Goal: Task Accomplishment & Management: Use online tool/utility

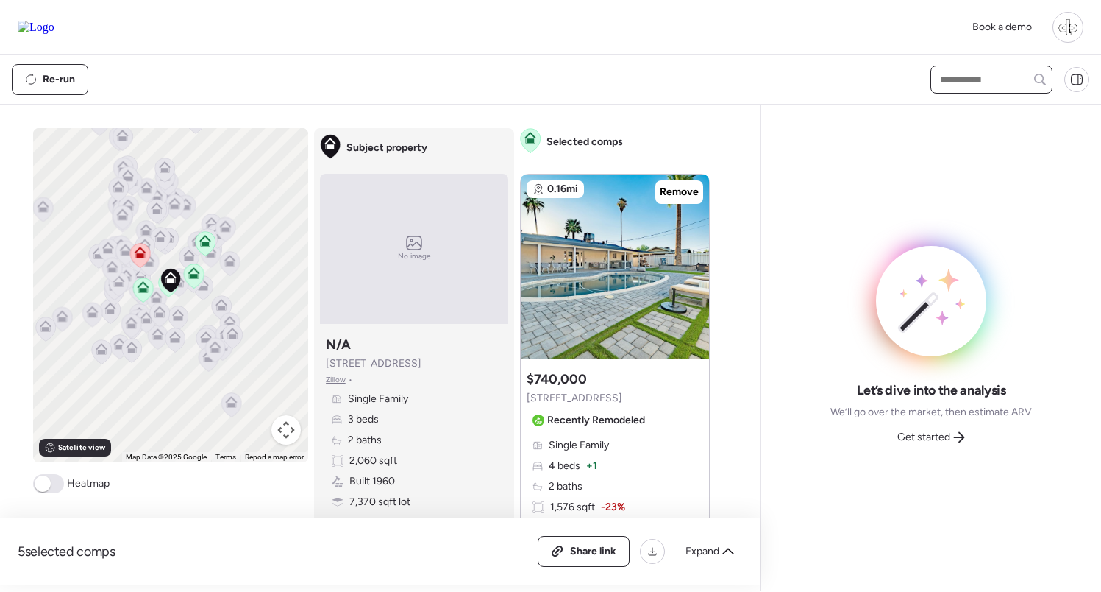
click at [978, 71] on input "text" at bounding box center [991, 79] width 109 height 21
type input "****"
click at [975, 114] on span "[STREET_ADDRESS]" at bounding box center [985, 106] width 96 height 15
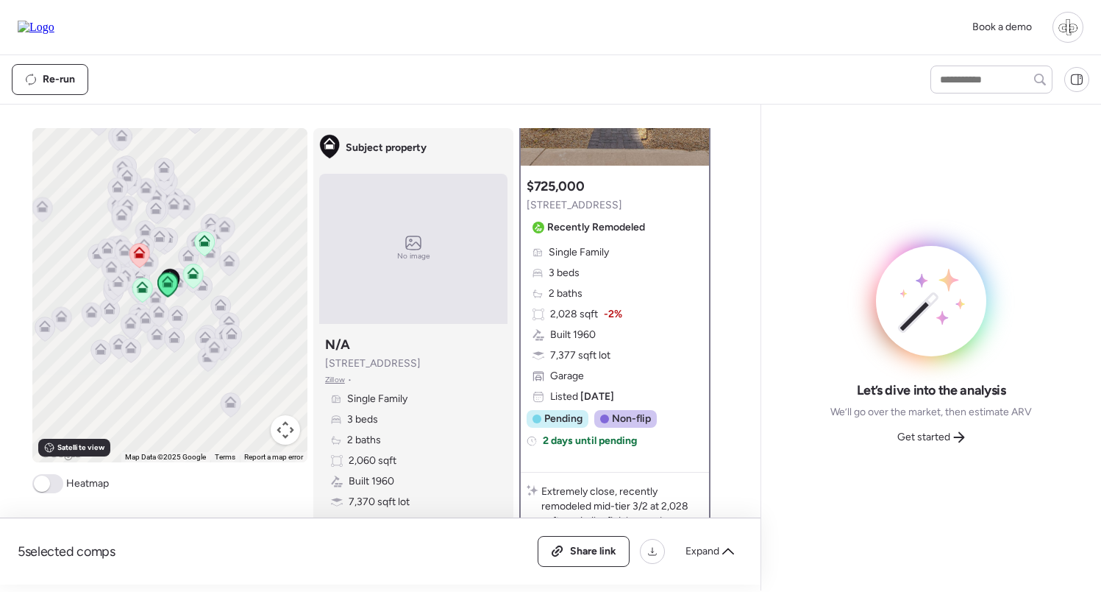
scroll to position [149, 0]
click at [586, 327] on span "Built 1960" at bounding box center [573, 334] width 46 height 15
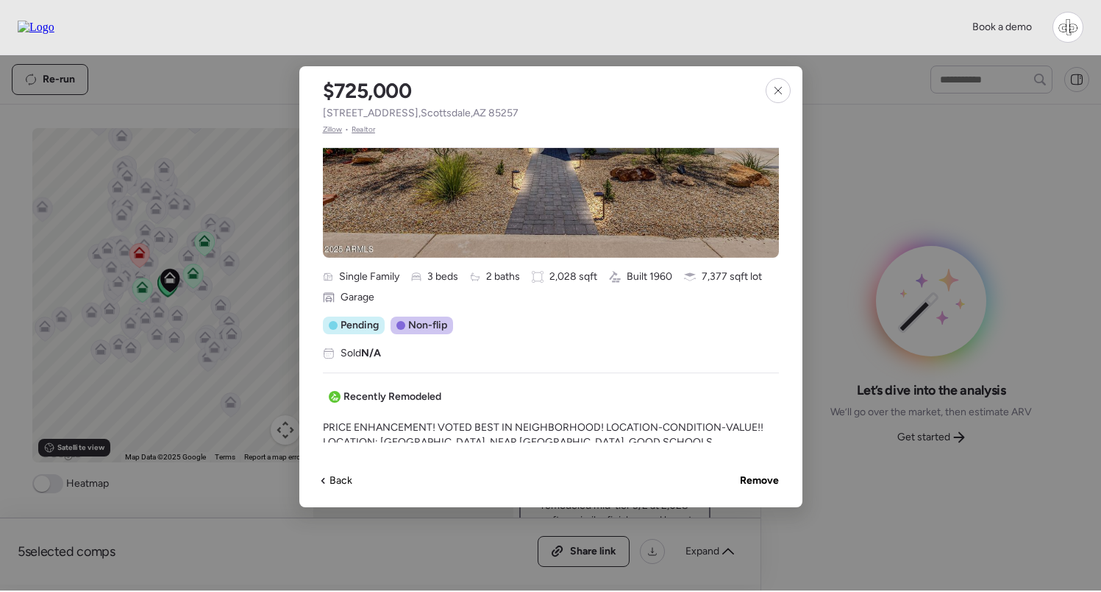
scroll to position [220, 0]
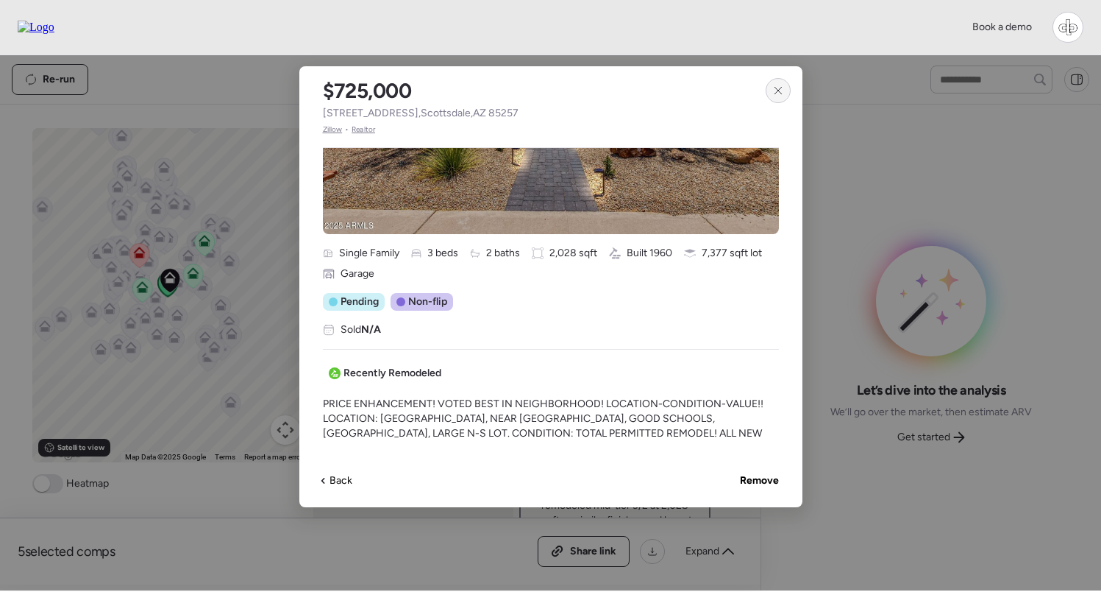
click at [777, 93] on icon at bounding box center [779, 91] width 12 height 12
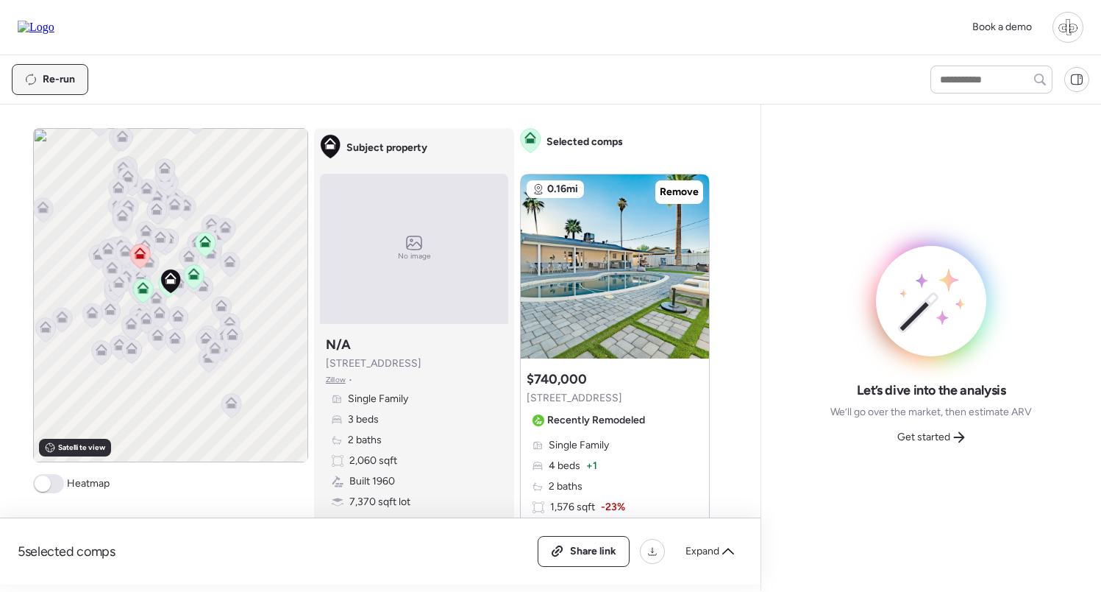
click at [37, 88] on div "Re-run" at bounding box center [50, 79] width 75 height 29
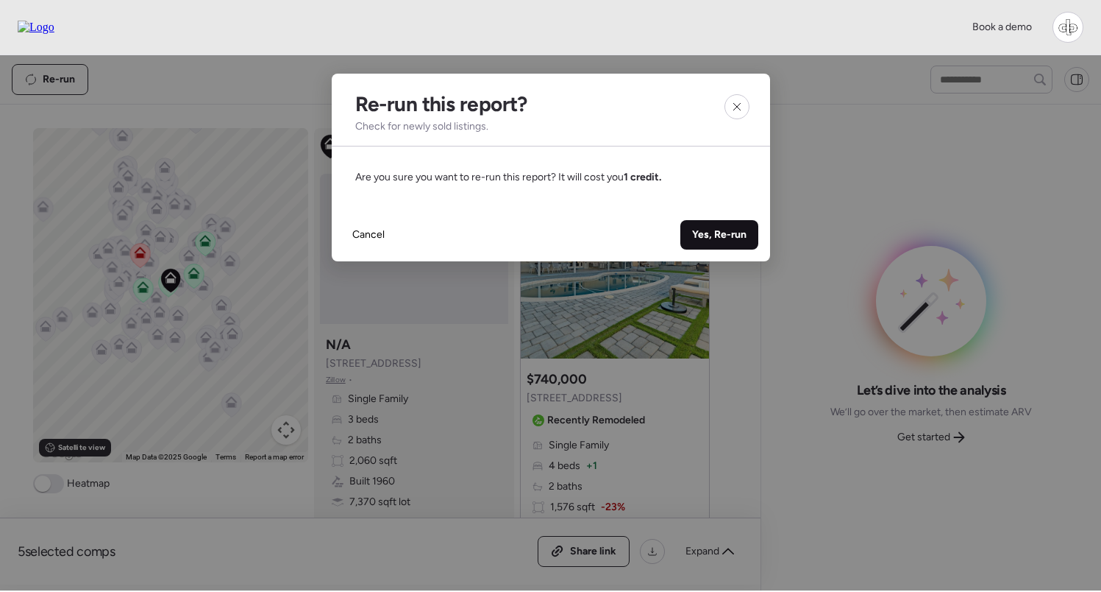
click at [689, 231] on div "Yes, Re-run" at bounding box center [720, 234] width 78 height 29
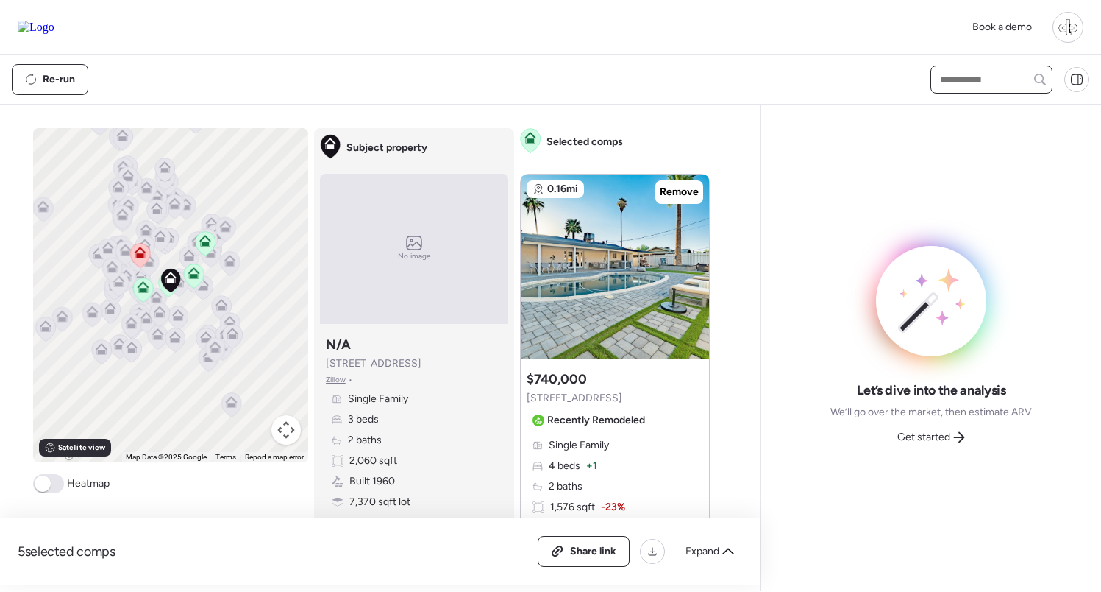
click at [979, 83] on input "text" at bounding box center [991, 79] width 109 height 21
type input "****"
click at [969, 99] on div "[STREET_ADDRESS]" at bounding box center [992, 106] width 122 height 26
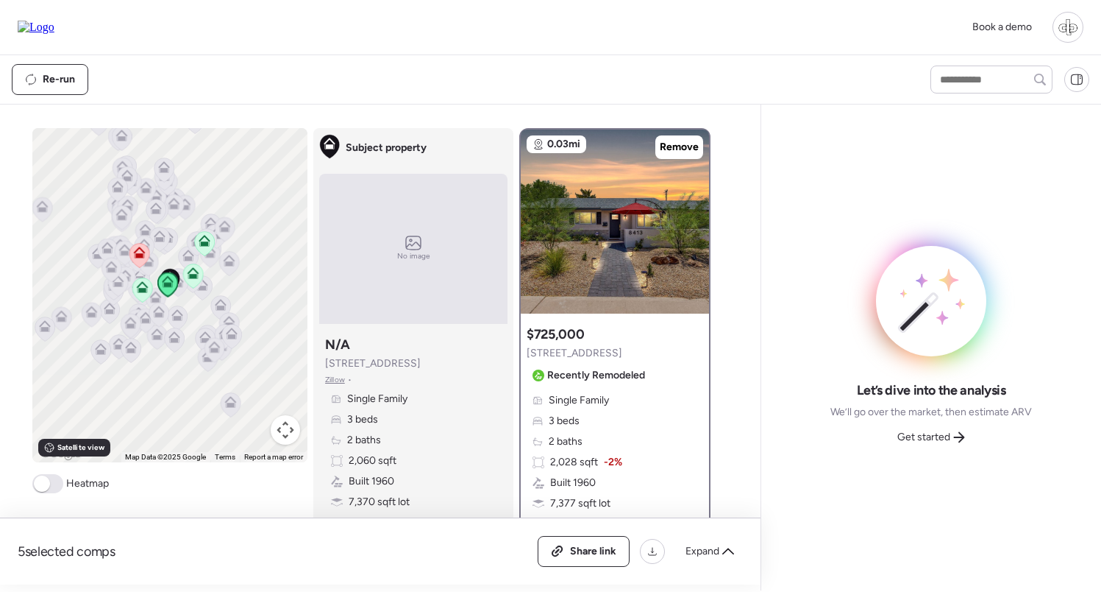
click at [598, 422] on div "Single Family 3 beds 2 baths 2,028 sqft -2% Built 1960 7,377 sqft lot Garage Li…" at bounding box center [615, 472] width 177 height 159
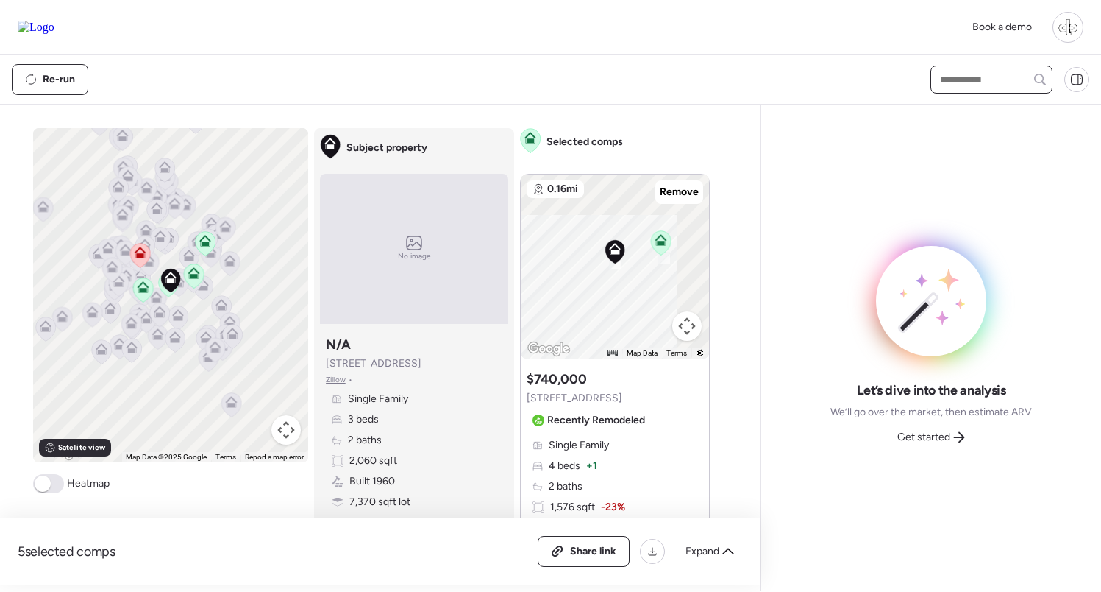
click at [945, 75] on input "text" at bounding box center [991, 79] width 109 height 21
type input "*"
type input "****"
click at [945, 107] on span "8413 E Sheridan St, Scottsdale, AZ 85257" at bounding box center [985, 106] width 96 height 15
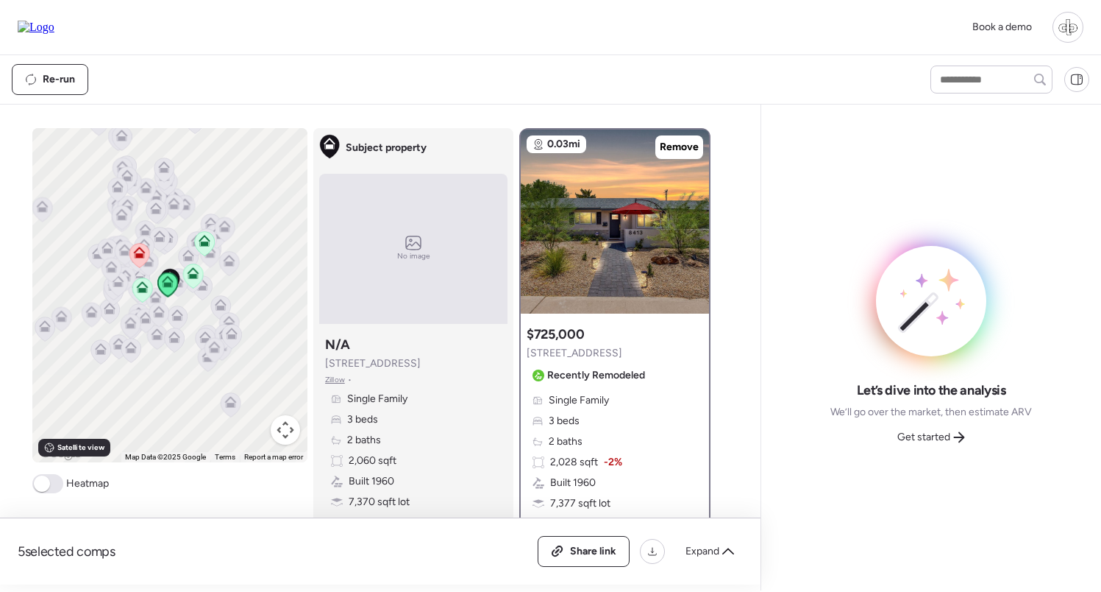
click at [574, 425] on span "3 beds" at bounding box center [564, 421] width 31 height 15
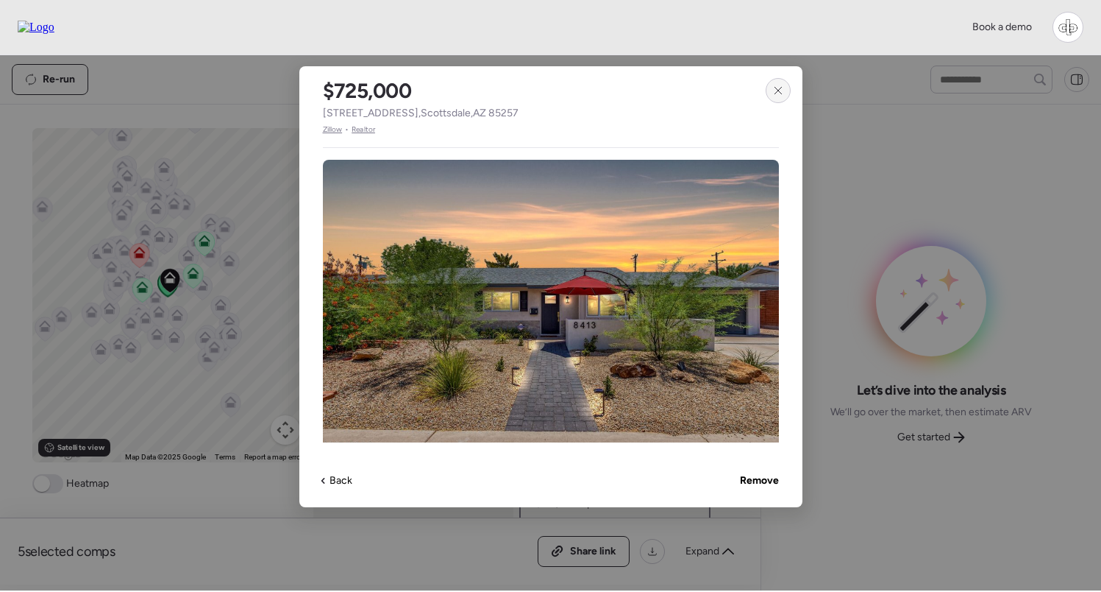
click at [773, 96] on div at bounding box center [778, 90] width 25 height 25
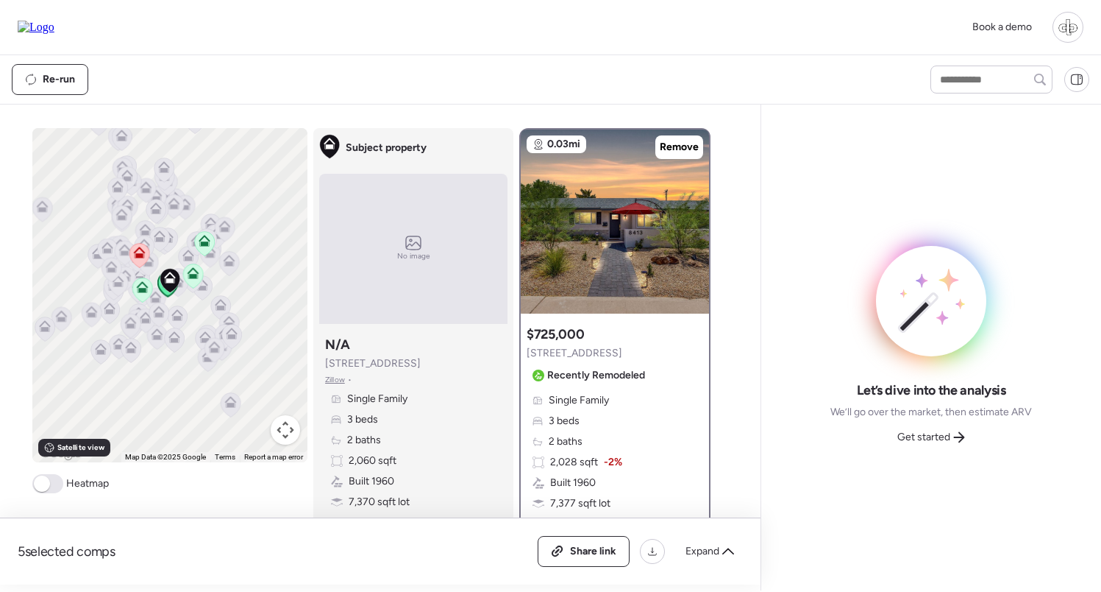
scroll to position [255, 0]
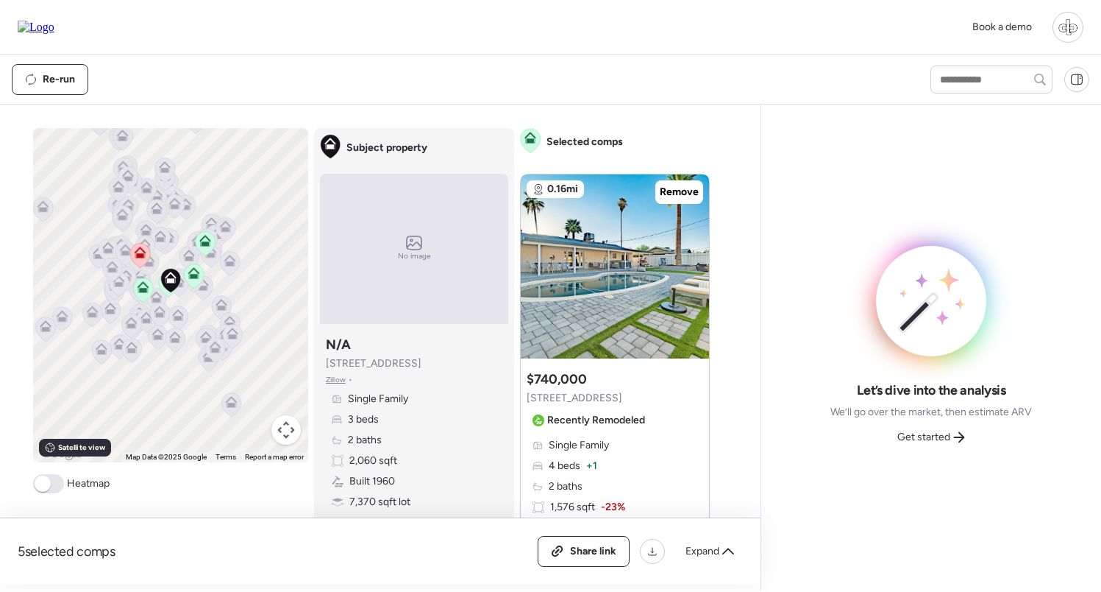
click at [53, 34] on img at bounding box center [36, 27] width 37 height 13
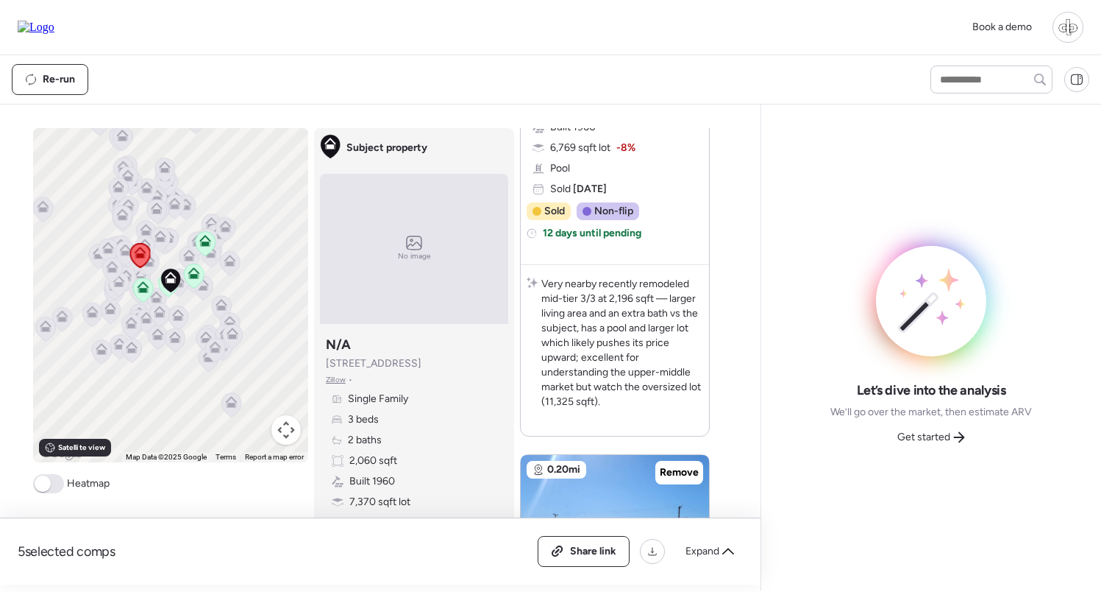
scroll to position [373, 0]
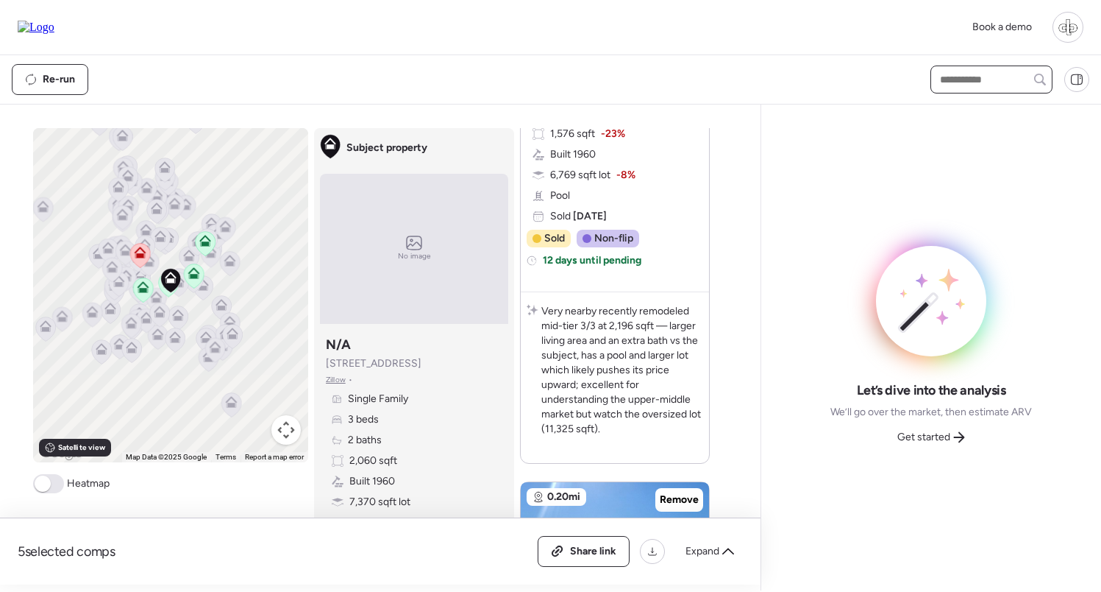
click at [952, 79] on input "text" at bounding box center [991, 79] width 109 height 21
type input "****"
click at [958, 114] on span "8413 E Sheridan St, Scottsdale, AZ 85257" at bounding box center [985, 106] width 96 height 15
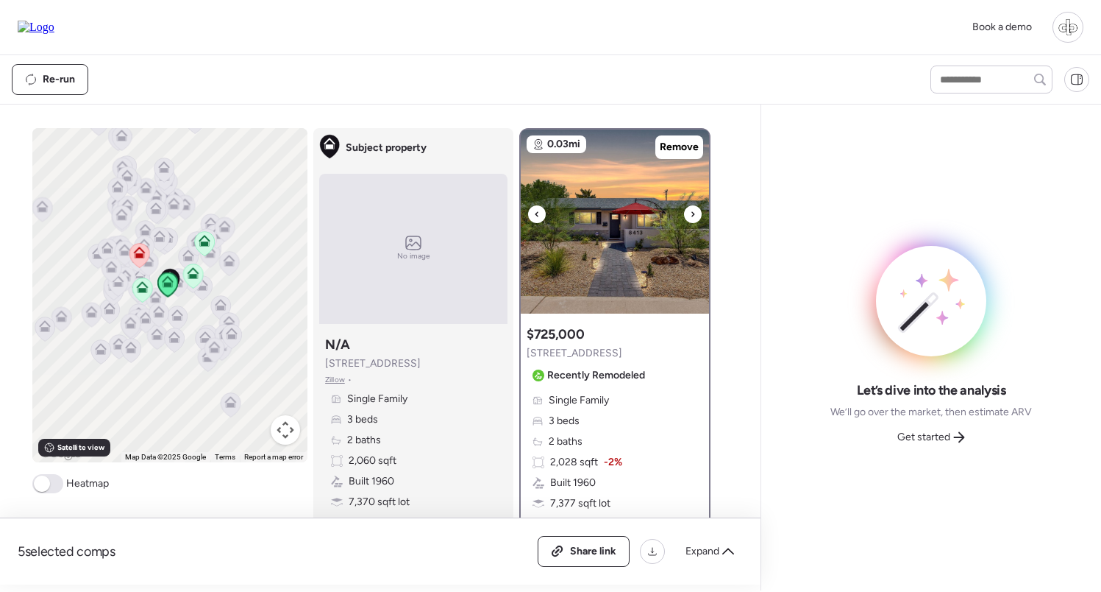
scroll to position [166, 0]
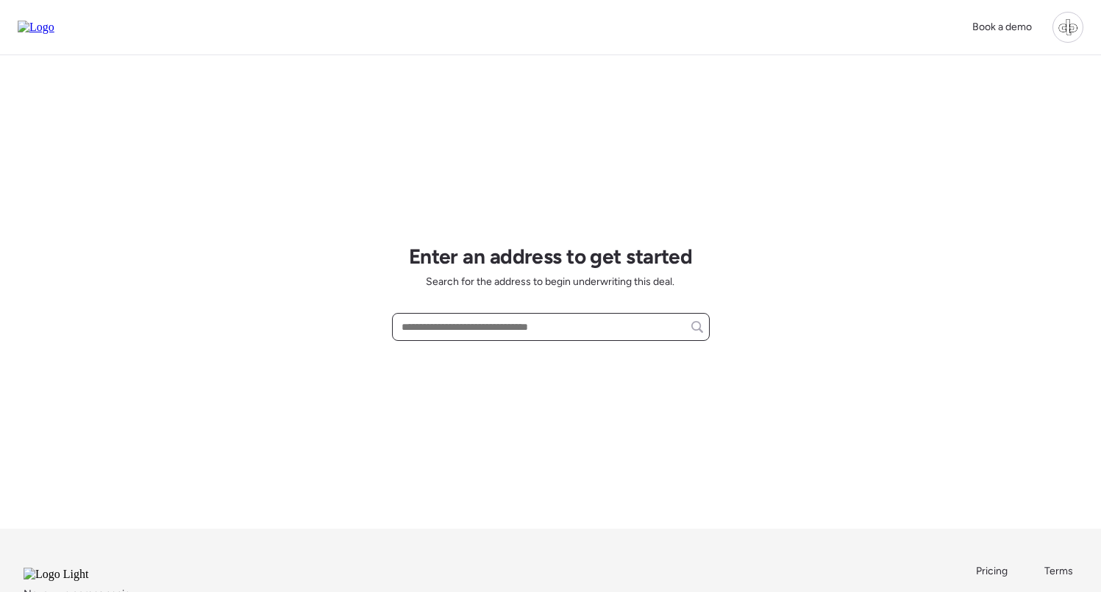
click at [431, 326] on input "text" at bounding box center [551, 326] width 305 height 21
paste input "**********"
click at [494, 354] on span "[STREET_ADDRESS]" at bounding box center [446, 354] width 96 height 15
type input "**********"
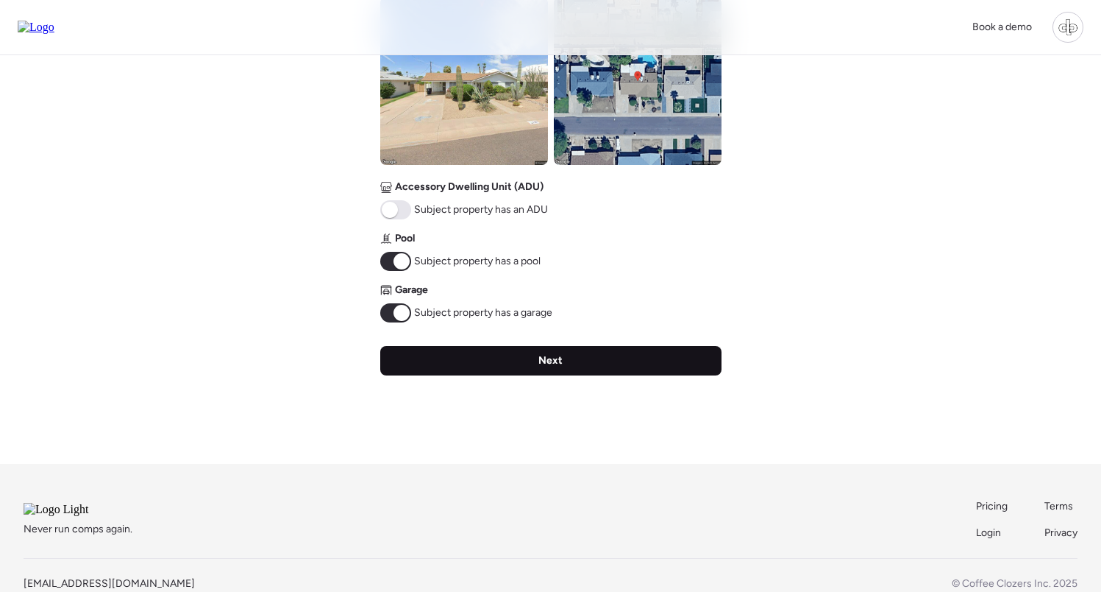
click at [541, 361] on span "Next" at bounding box center [551, 360] width 24 height 15
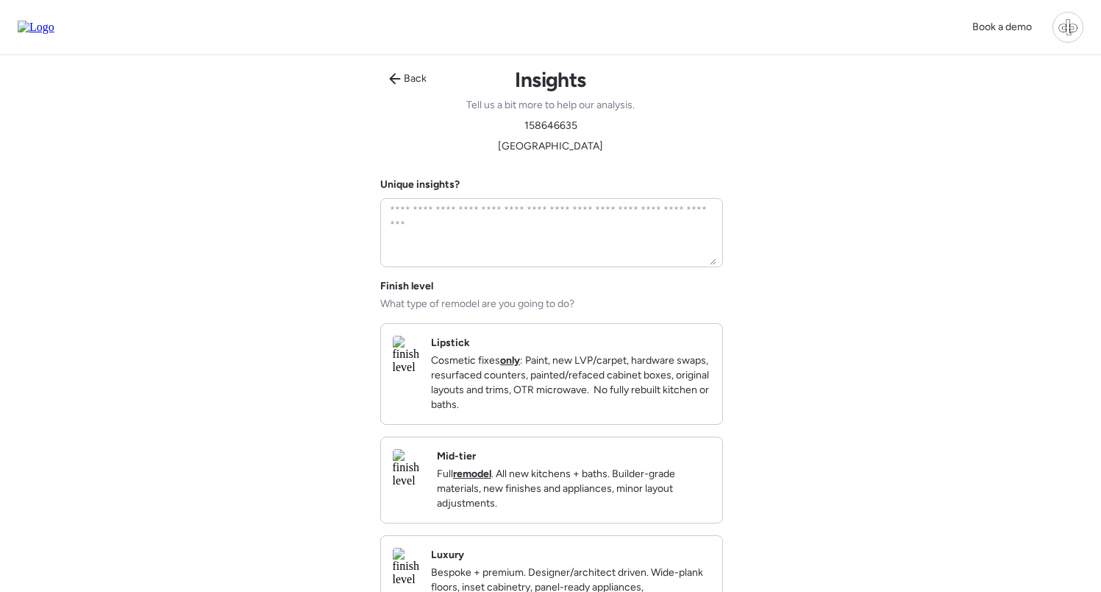
click at [534, 497] on p "Full remodel . All new kitchens + baths. Builder-grade materials, new finishes …" at bounding box center [574, 488] width 274 height 44
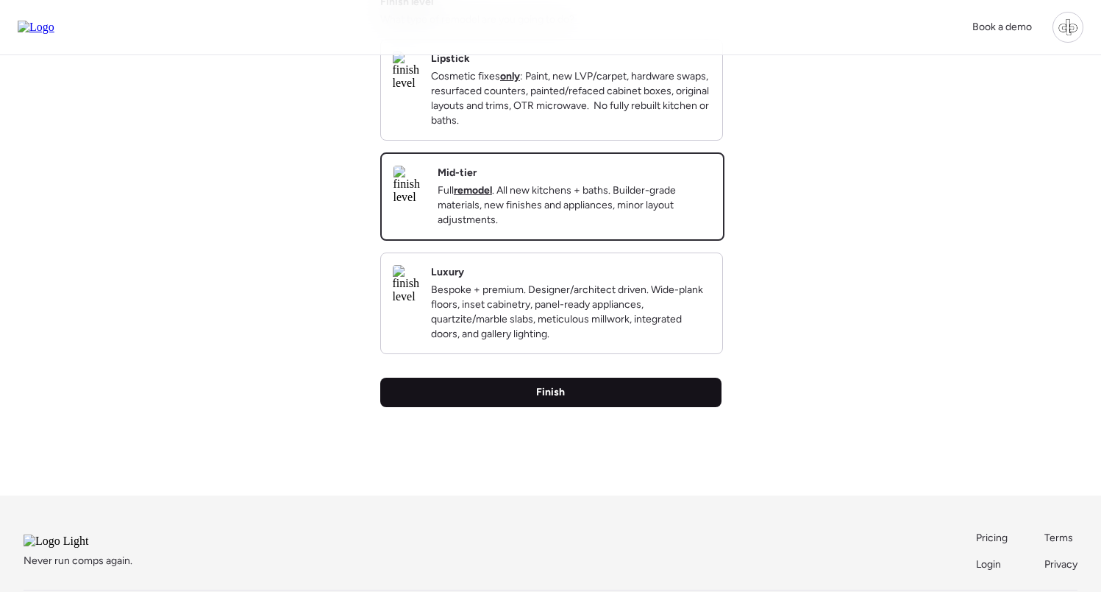
click at [539, 400] on span "Finish" at bounding box center [550, 392] width 29 height 15
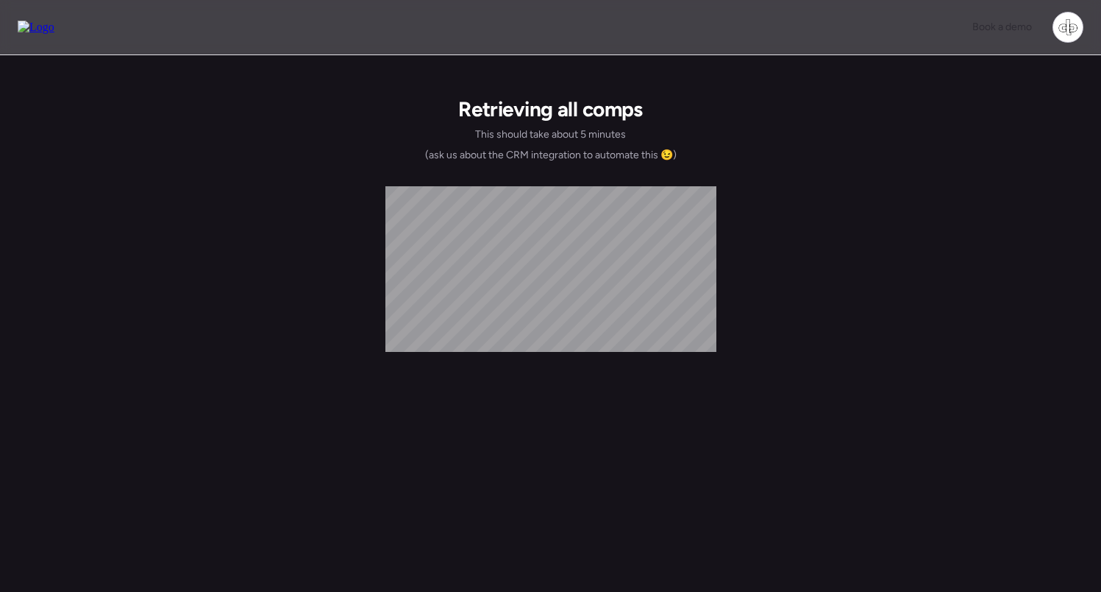
click at [796, 263] on div "Book a demo Retrieving all comps This should take about 5 minutes (ask us about…" at bounding box center [550, 314] width 1101 height 628
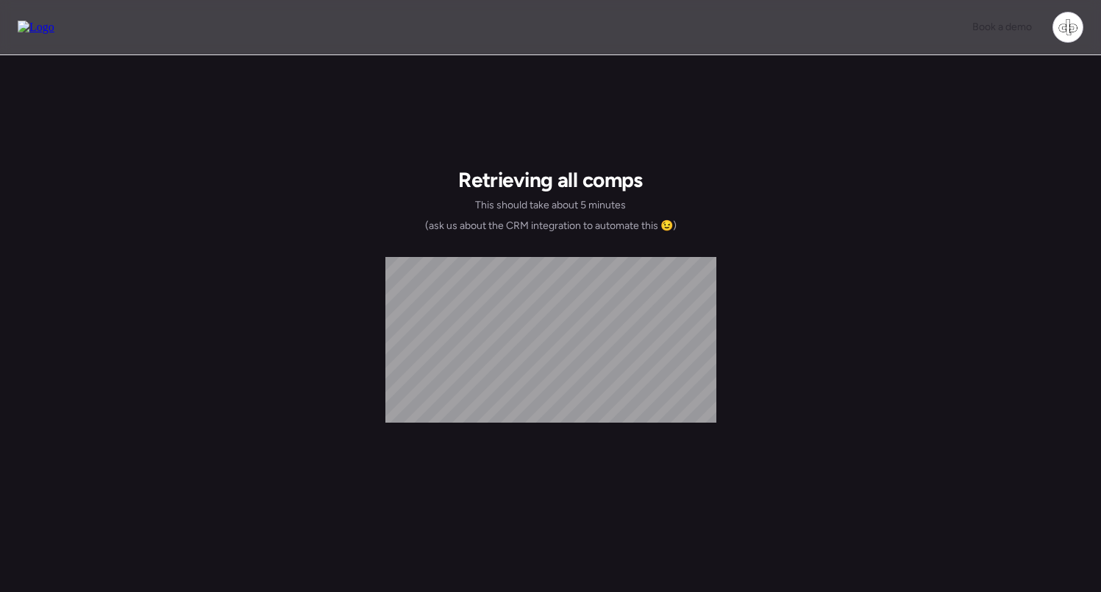
click at [400, 185] on div "Retrieving all comps This should take about 5 minutes (ask us about the CRM int…" at bounding box center [551, 448] width 331 height 621
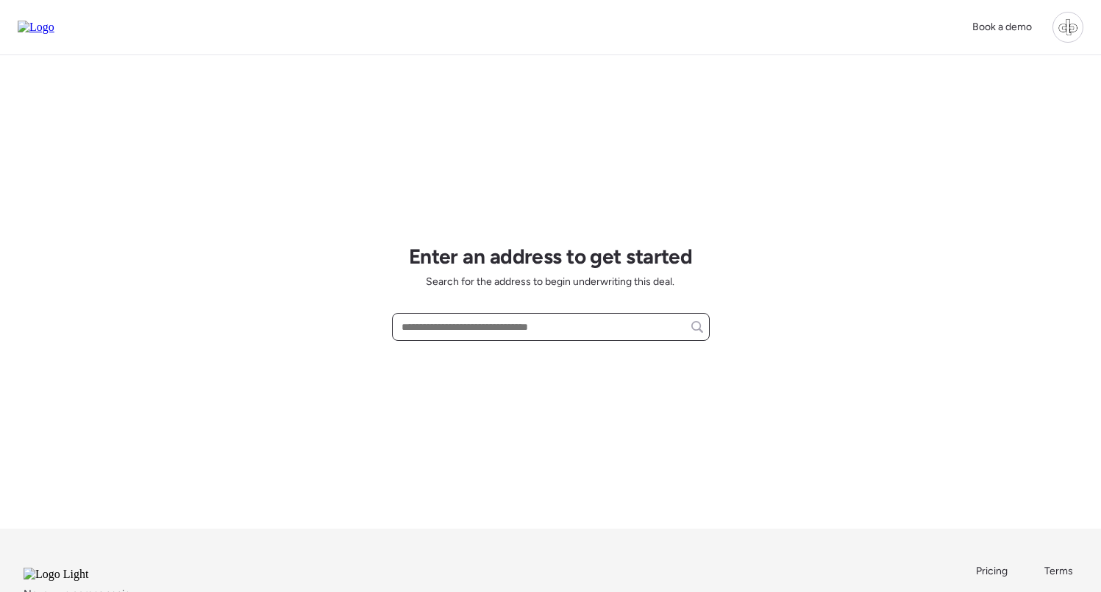
click at [492, 324] on input "text" at bounding box center [551, 326] width 305 height 21
paste input "**********"
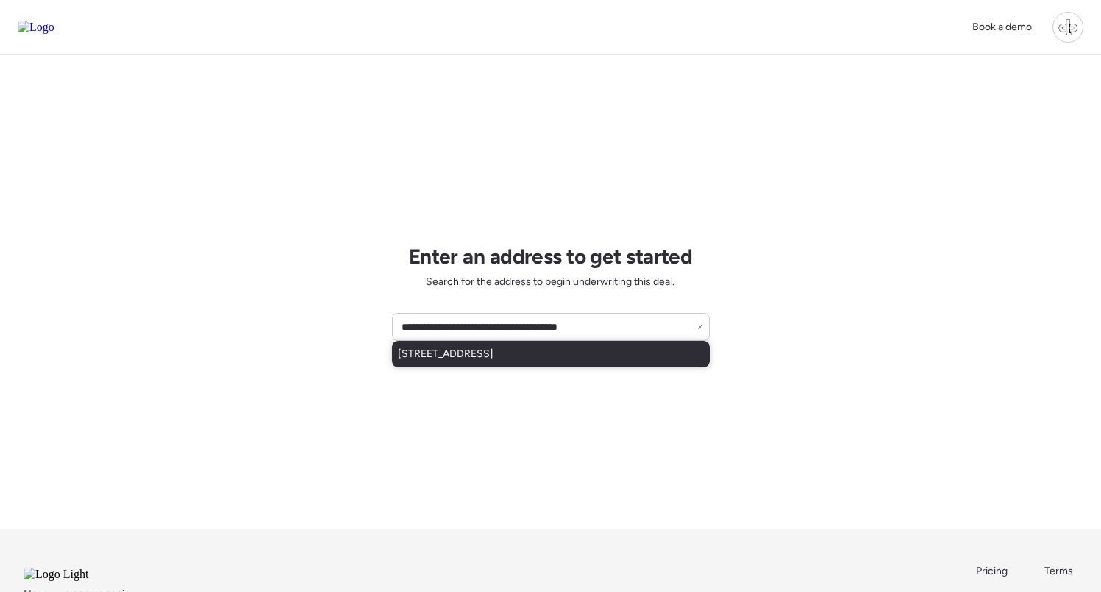
click at [514, 366] on div "7428 E Cambridge Ave, Scottsdale, AZ, 85257" at bounding box center [551, 354] width 318 height 26
type input "**********"
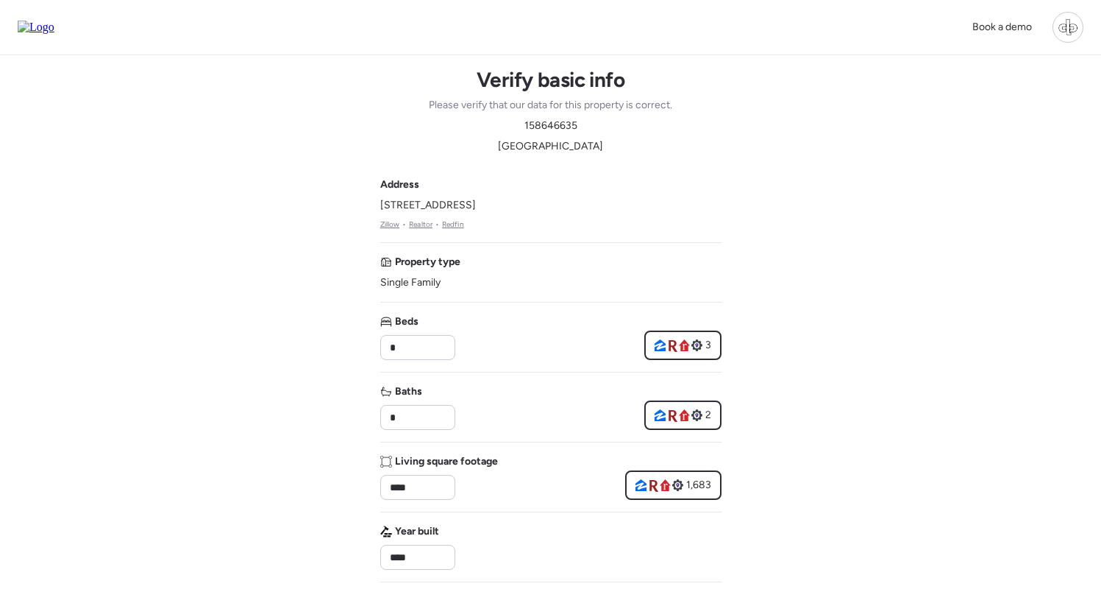
click at [542, 125] on span "158646635" at bounding box center [551, 125] width 53 height 15
copy span "158646635"
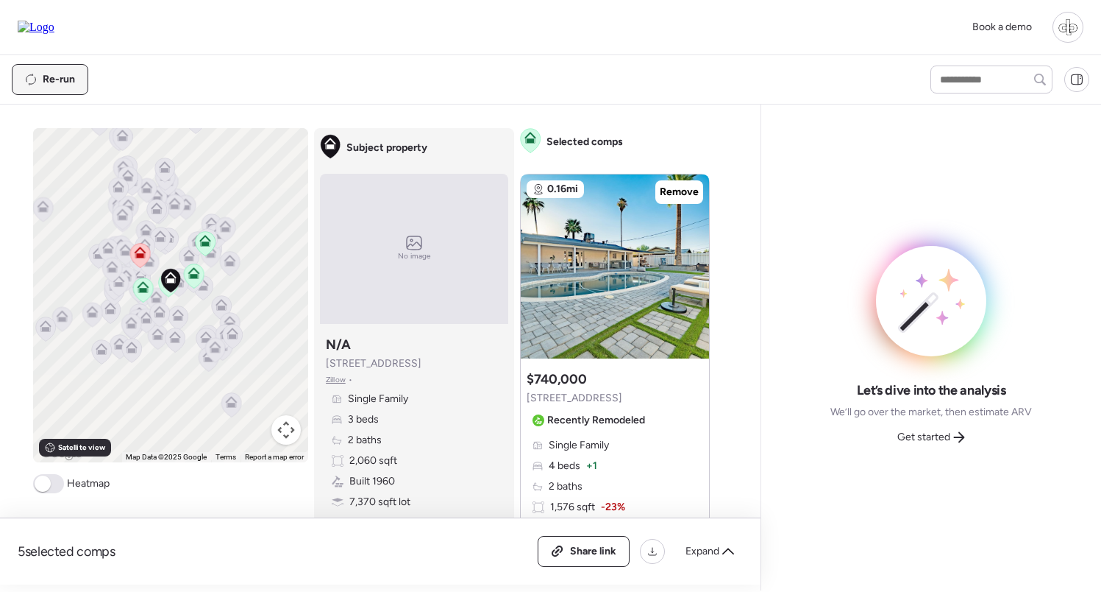
click at [74, 83] on div "Re-run" at bounding box center [50, 79] width 75 height 29
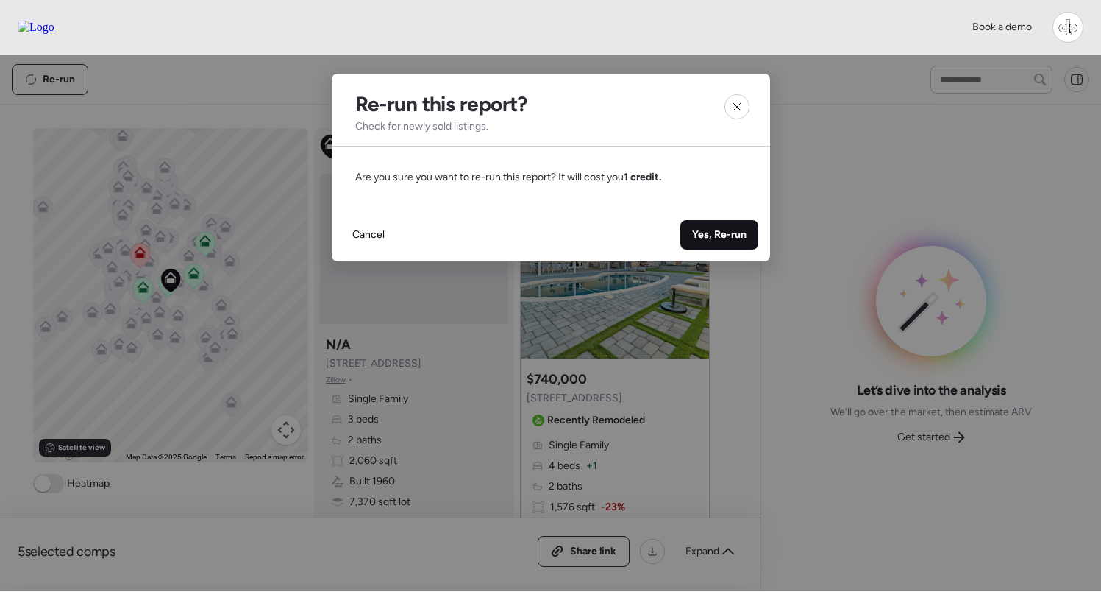
click at [739, 237] on span "Yes, Re-run" at bounding box center [719, 234] width 54 height 15
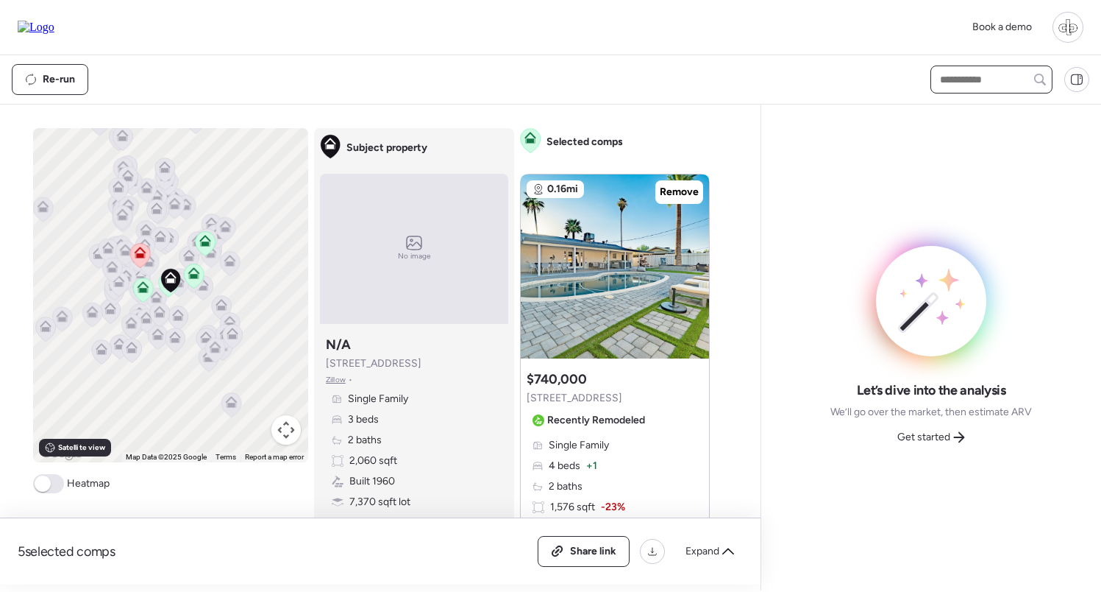
click at [982, 71] on input "text" at bounding box center [991, 79] width 109 height 21
type input "****"
click at [979, 136] on div "Let’s dive into the analysis We’ll go over the market, then estimate ARV Get st…" at bounding box center [931, 347] width 316 height 462
click at [982, 114] on span "8413 E Sheridan St, Scottsdale, AZ 85257" at bounding box center [985, 106] width 96 height 15
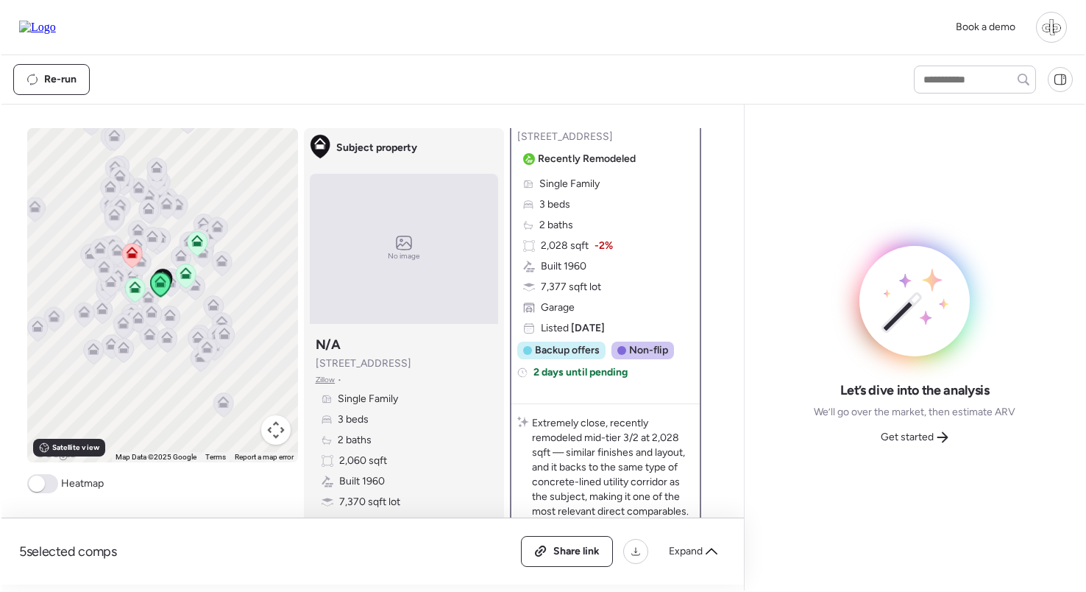
scroll to position [216, 0]
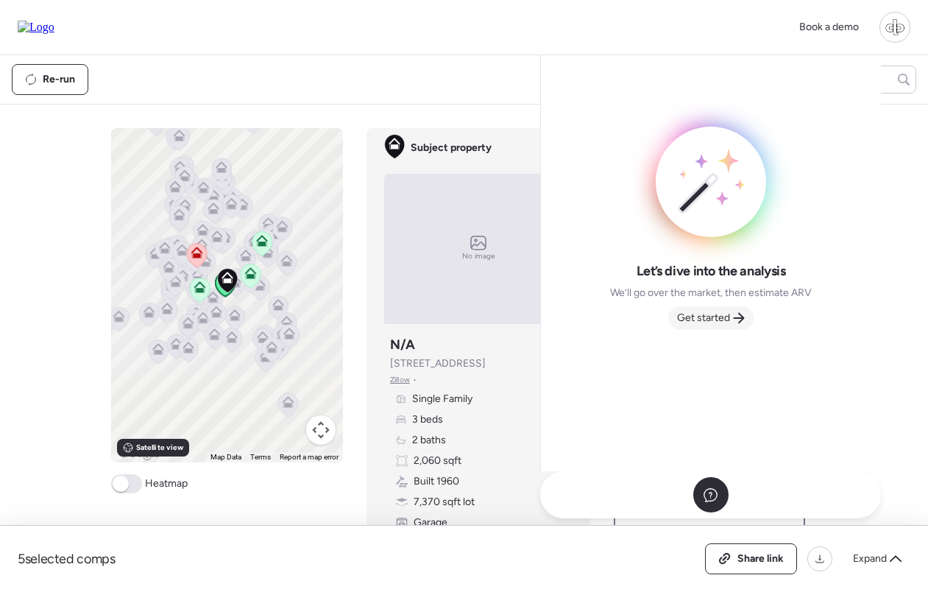
click at [686, 319] on span "Get started" at bounding box center [703, 318] width 53 height 15
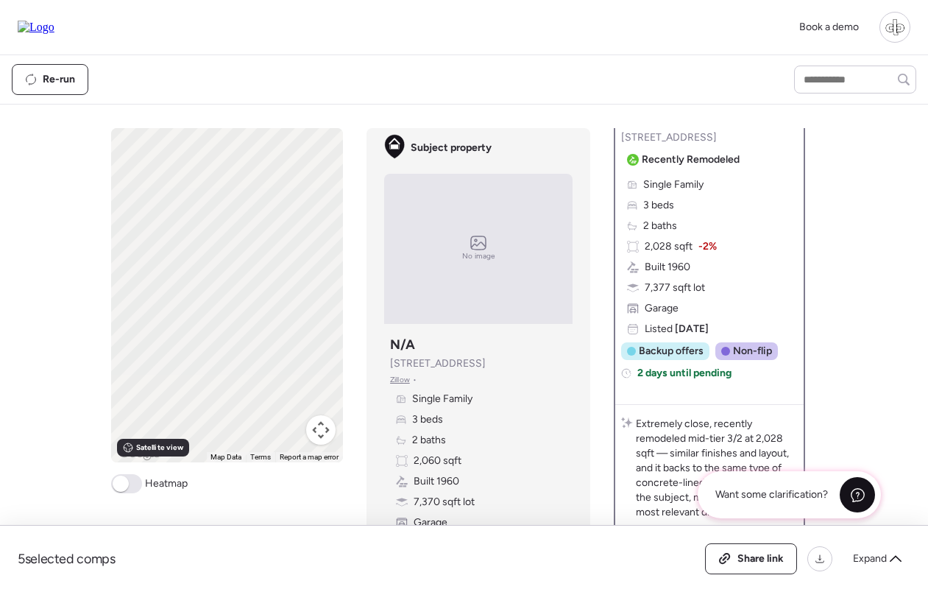
click at [854, 502] on icon at bounding box center [857, 494] width 15 height 15
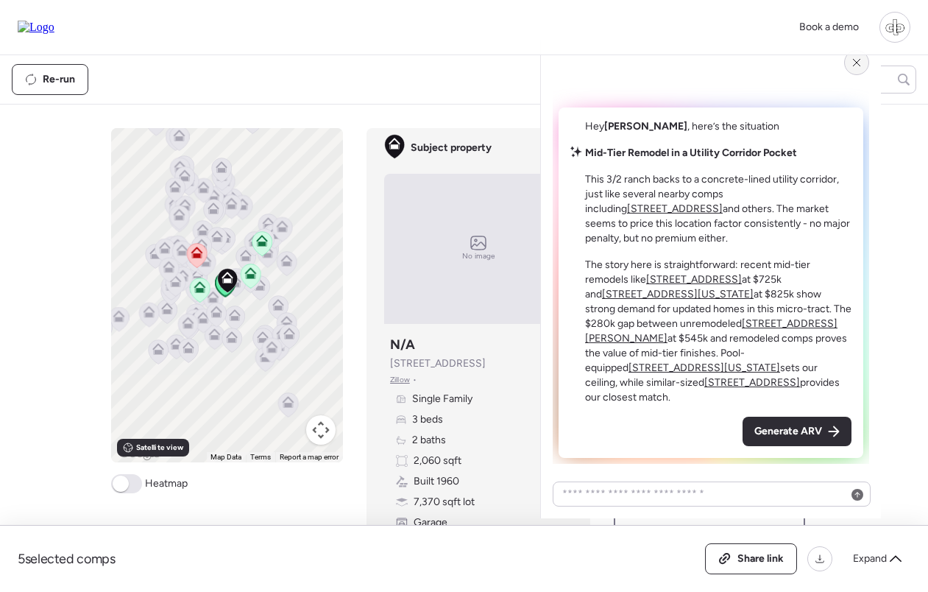
click at [858, 66] on icon at bounding box center [857, 63] width 12 height 12
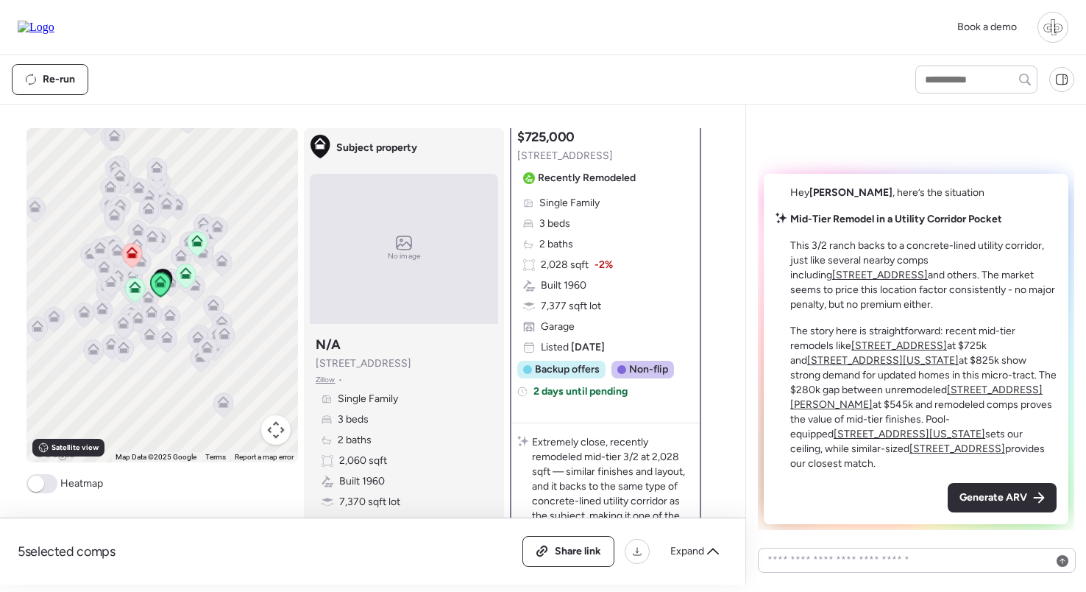
scroll to position [203, 0]
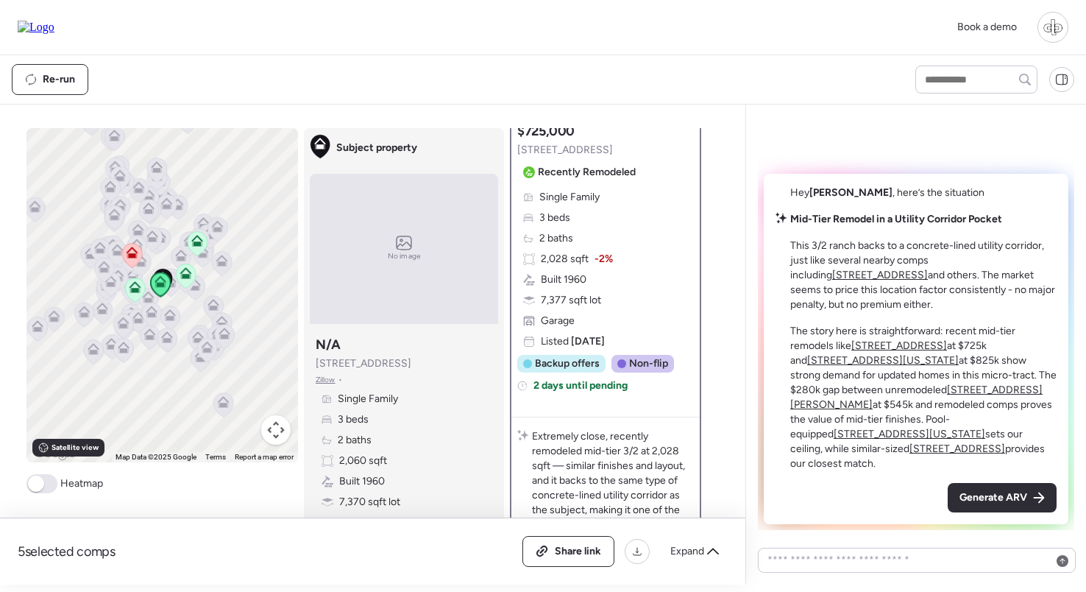
click at [1056, 36] on div at bounding box center [1052, 27] width 31 height 31
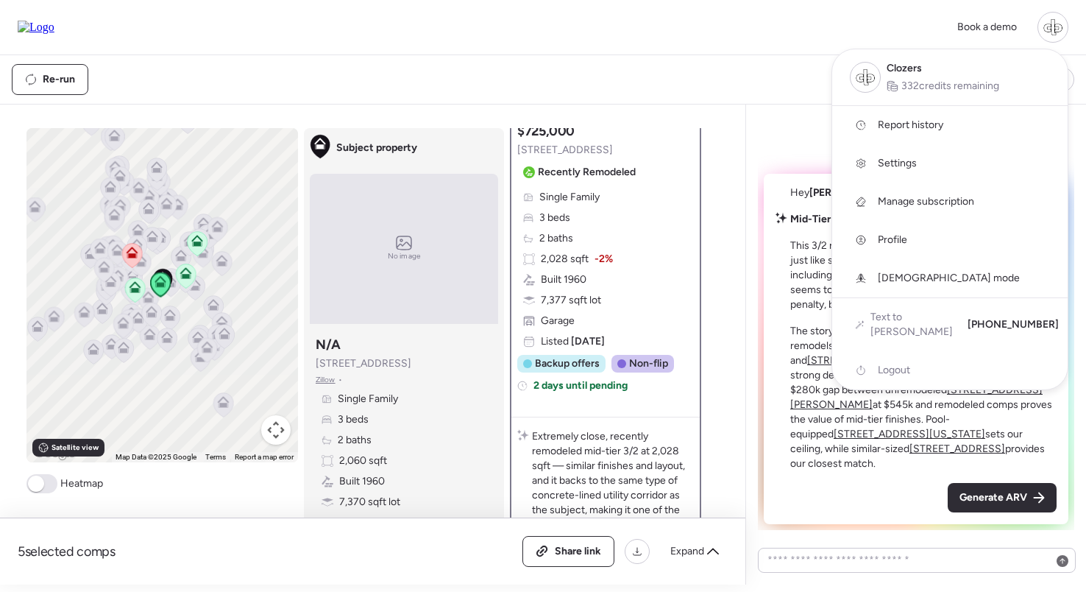
click at [879, 116] on link "Report history" at bounding box center [949, 125] width 235 height 38
click at [789, 71] on div at bounding box center [543, 255] width 1086 height 592
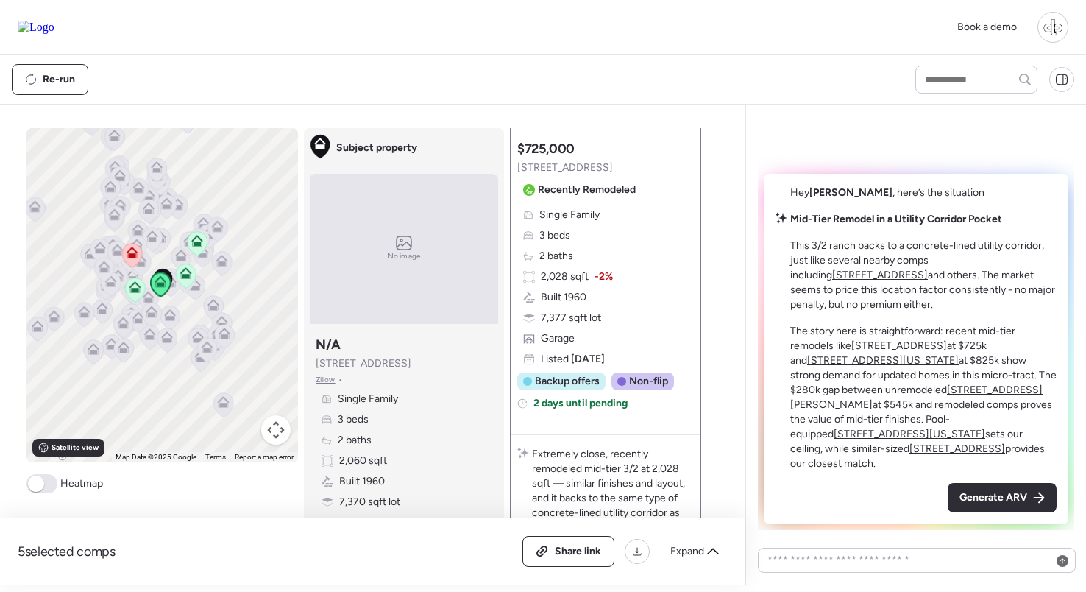
scroll to position [224, 0]
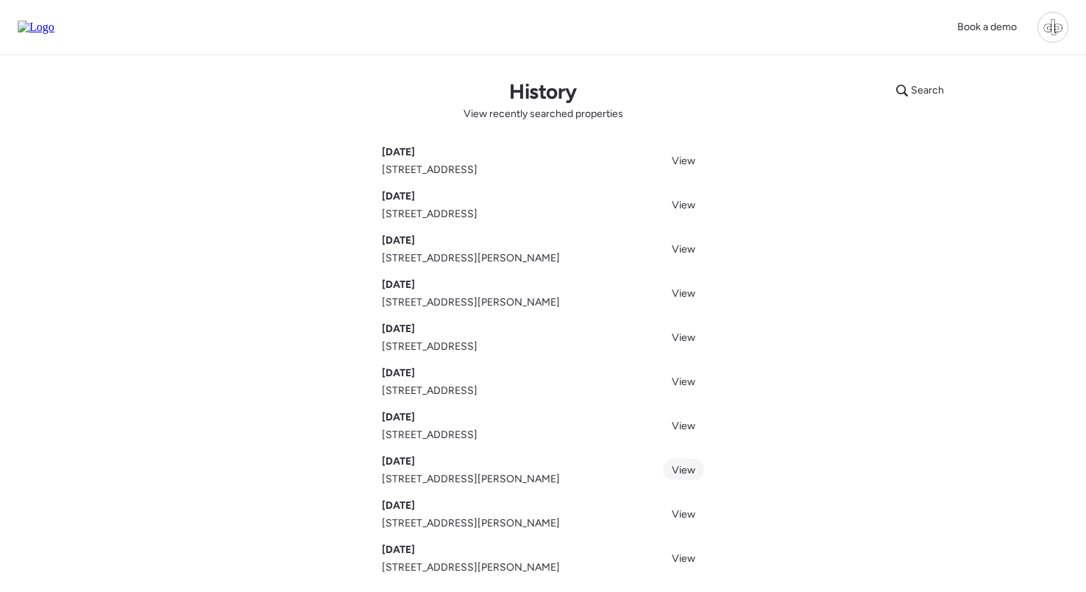
click at [684, 472] on span "View" at bounding box center [684, 470] width 24 height 13
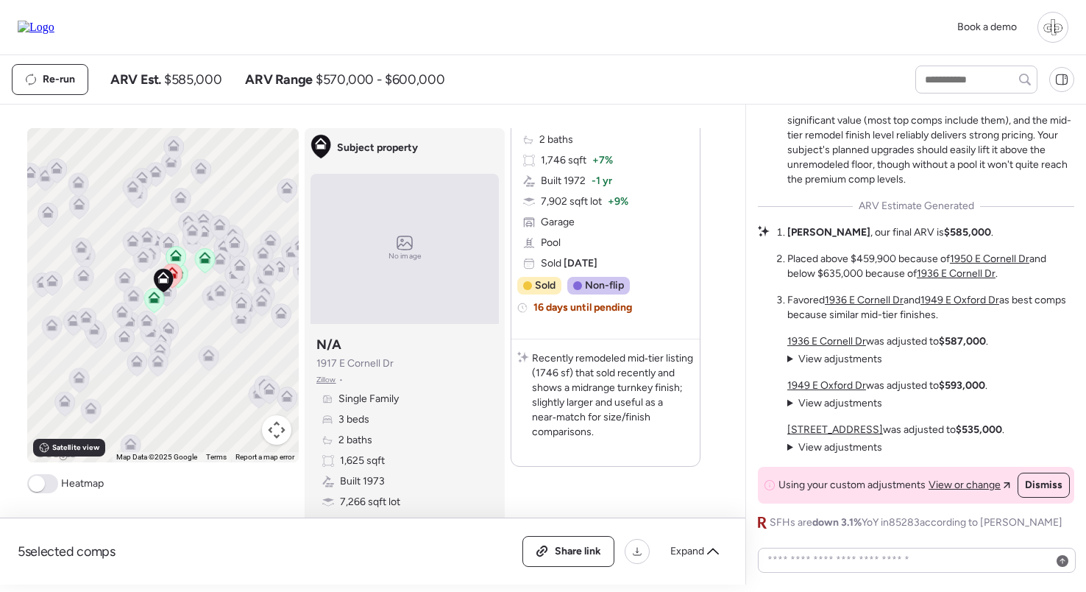
click at [218, 261] on icon at bounding box center [220, 262] width 10 height 4
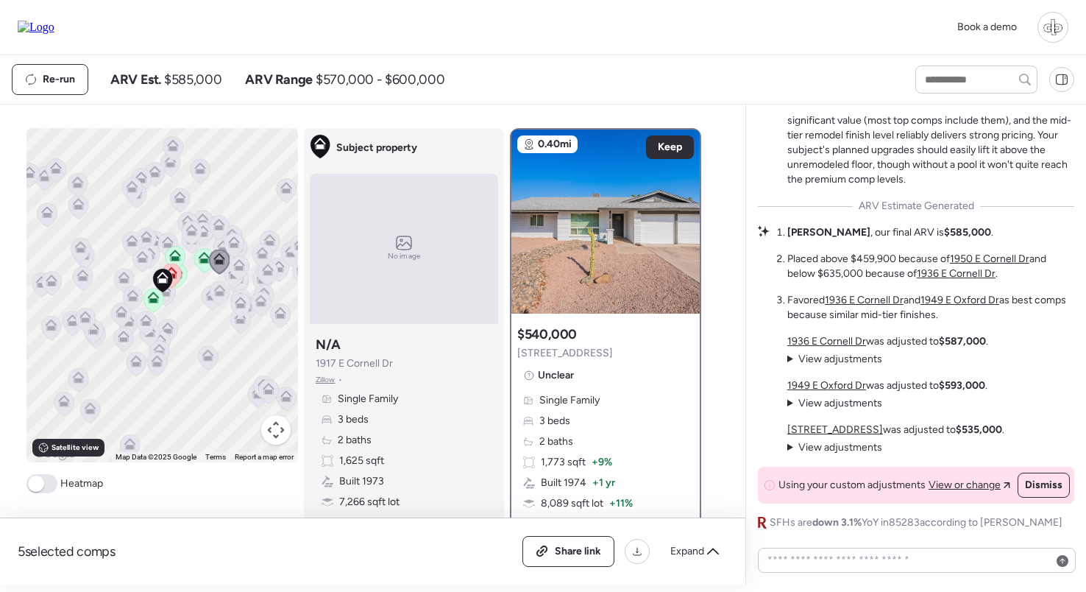
click at [236, 247] on icon at bounding box center [234, 245] width 10 height 4
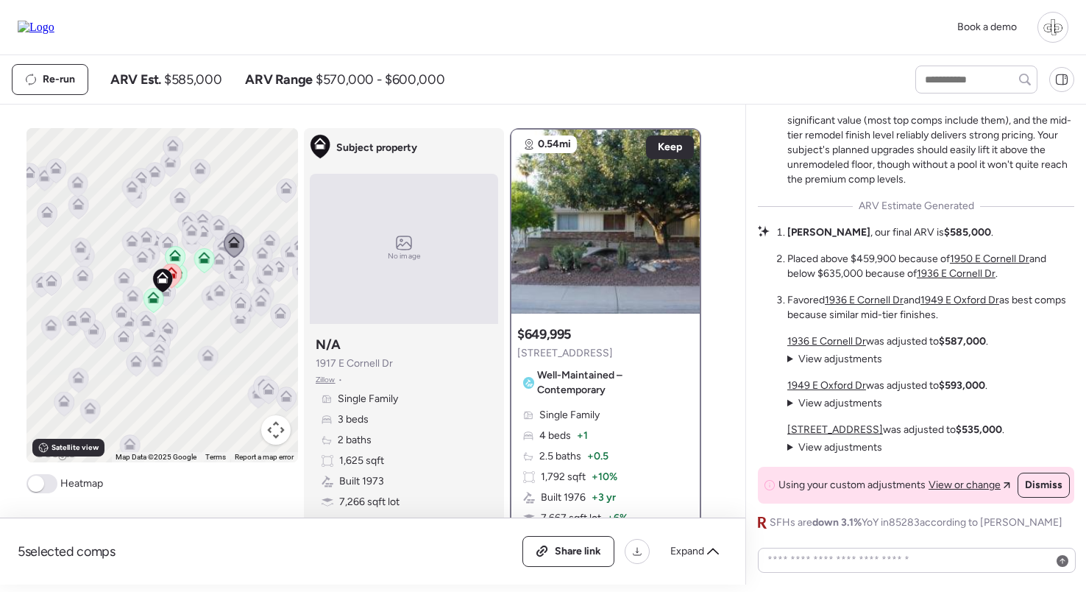
click at [195, 228] on icon at bounding box center [191, 230] width 12 height 12
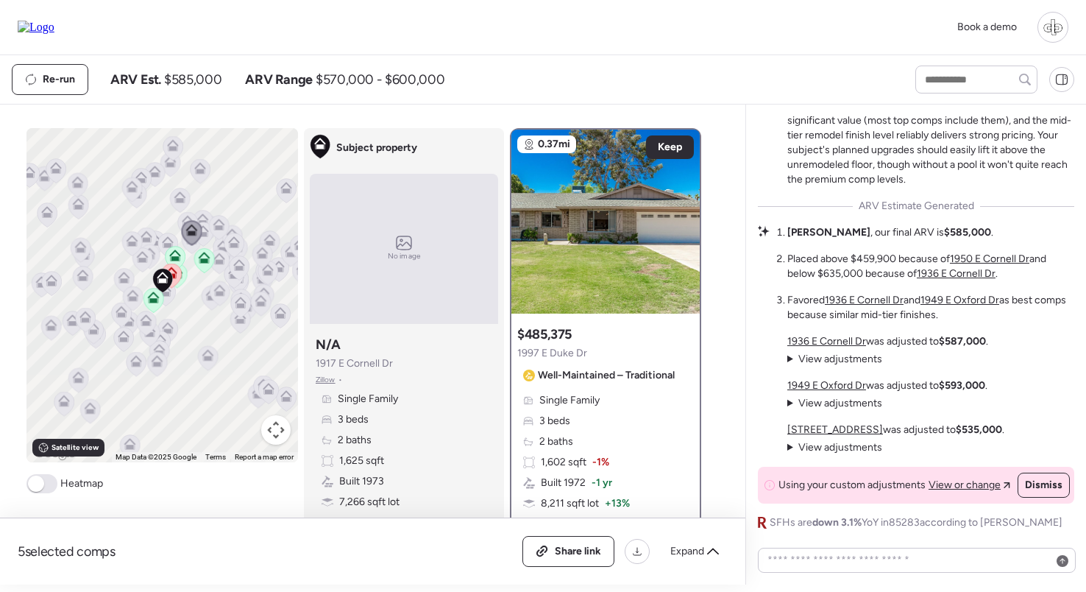
click at [152, 249] on icon at bounding box center [149, 254] width 12 height 12
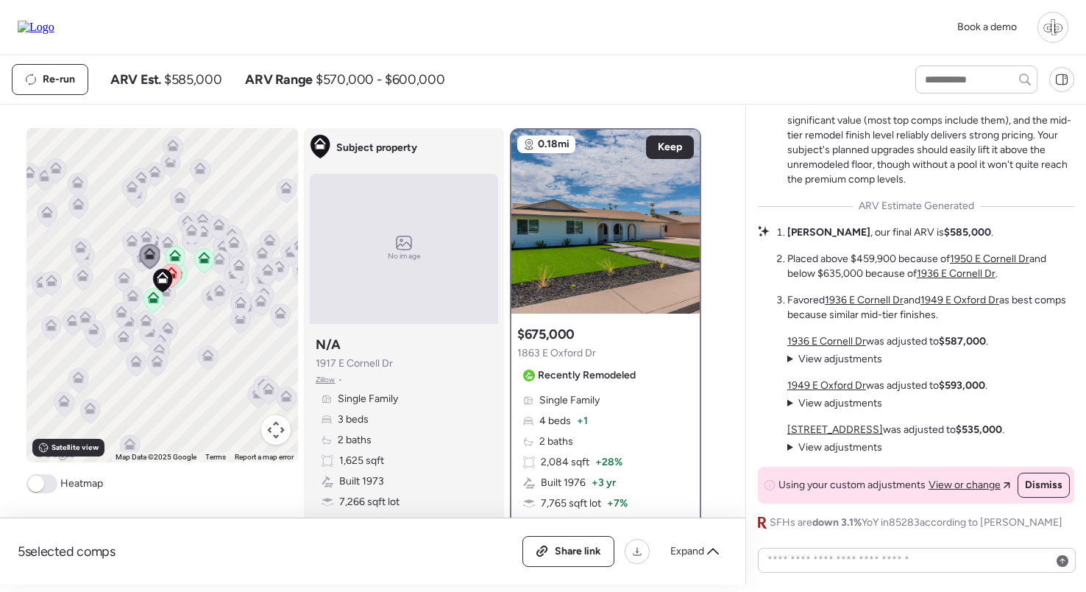
click at [129, 242] on icon at bounding box center [132, 241] width 12 height 12
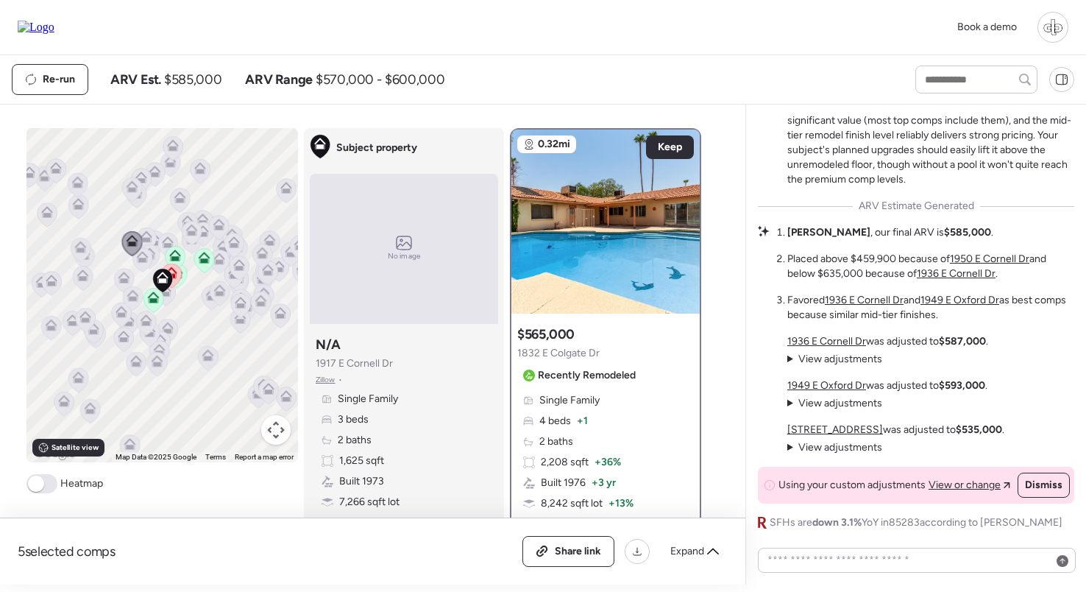
click at [127, 297] on icon at bounding box center [133, 296] width 12 height 12
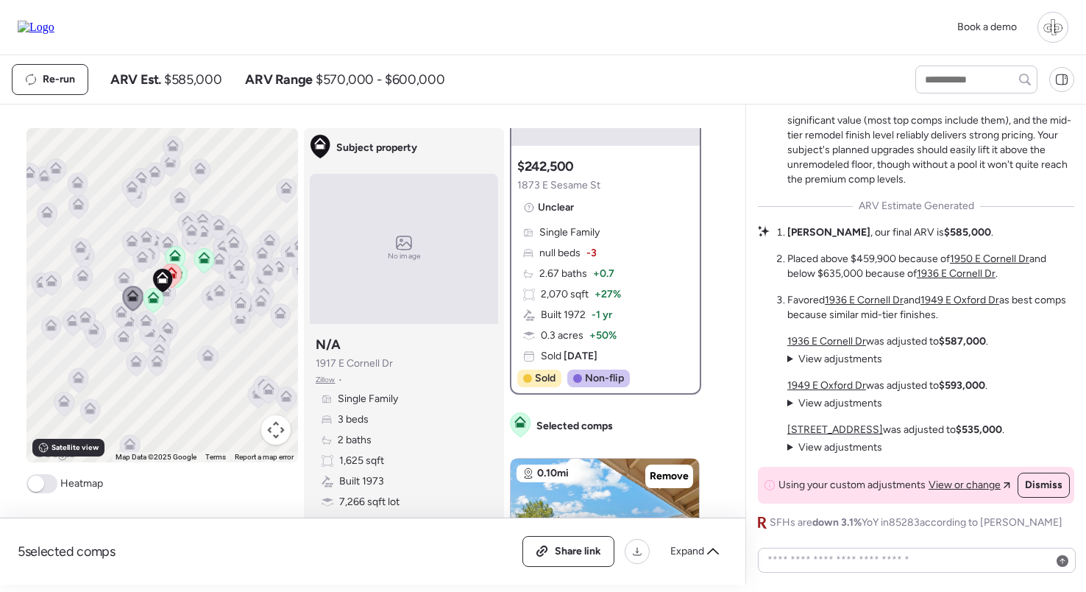
scroll to position [171, 0]
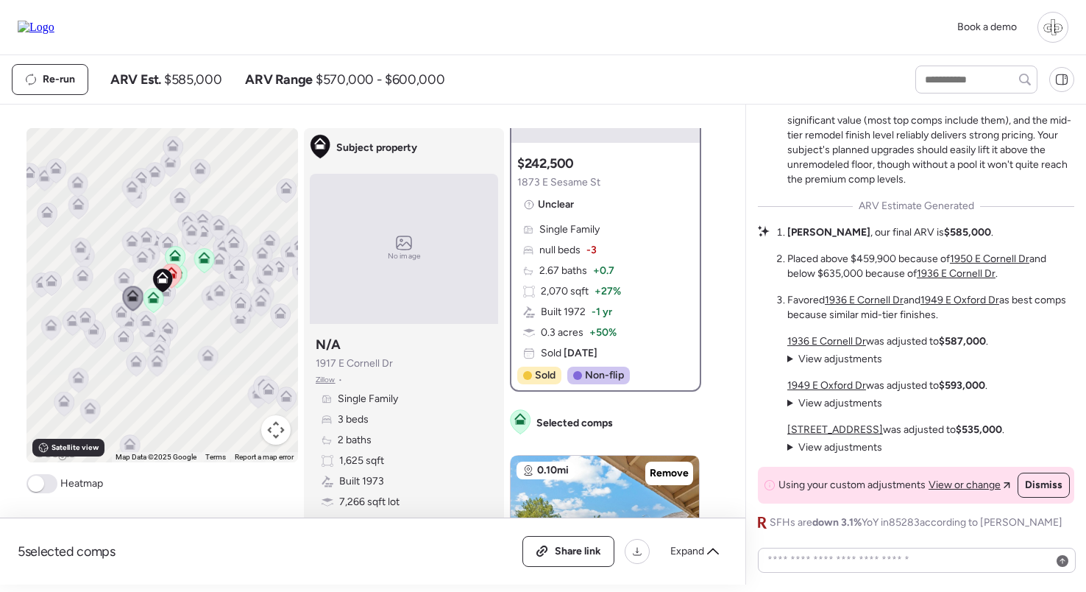
click at [142, 332] on icon at bounding box center [146, 323] width 20 height 24
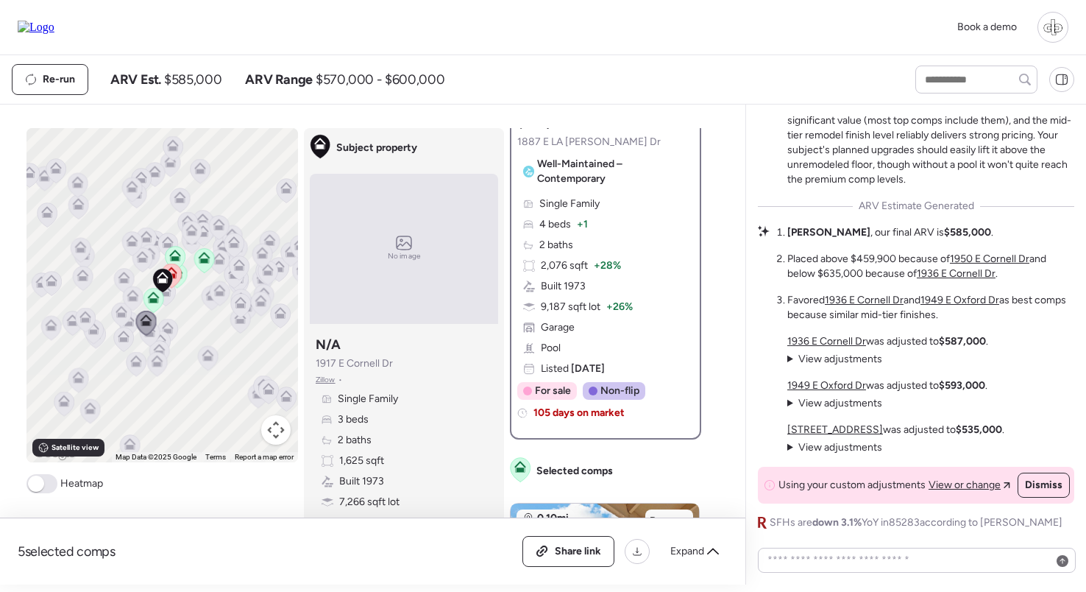
scroll to position [213, 0]
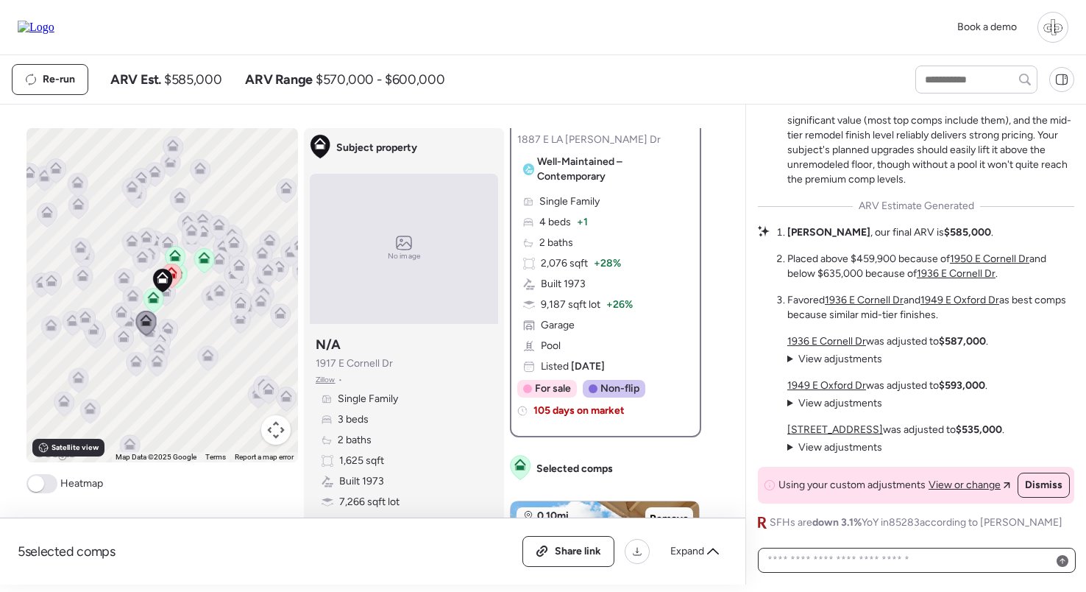
click at [955, 558] on textarea at bounding box center [916, 560] width 305 height 21
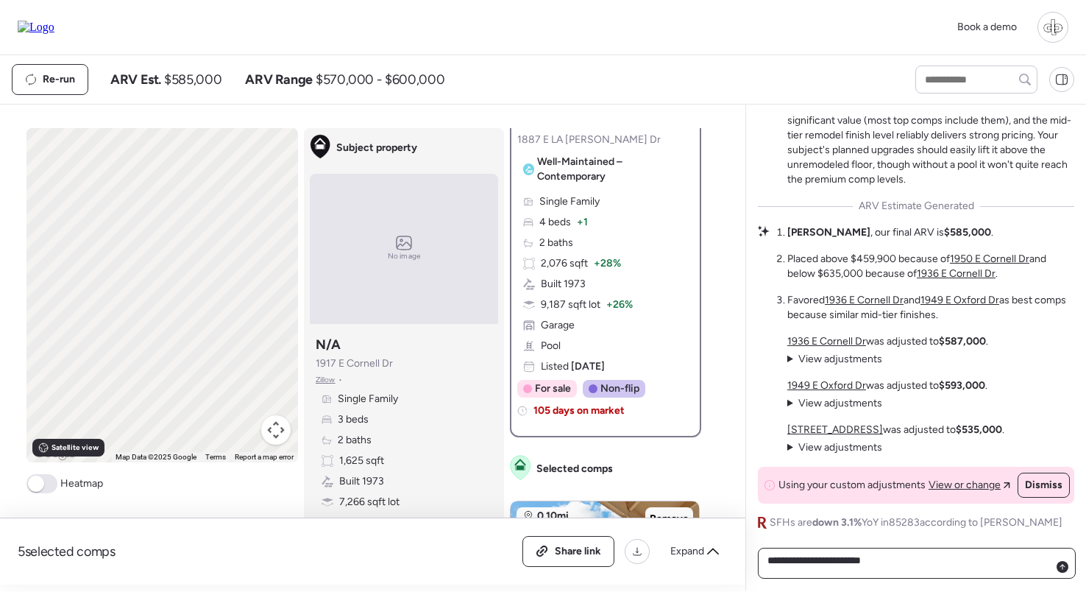
type textarea "**********"
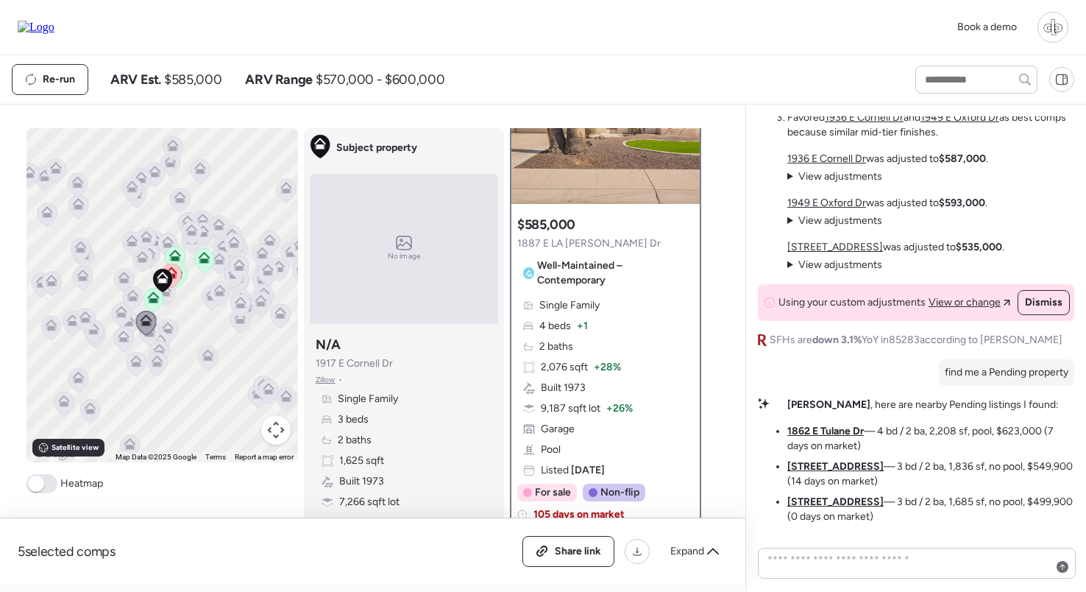
scroll to position [0, 0]
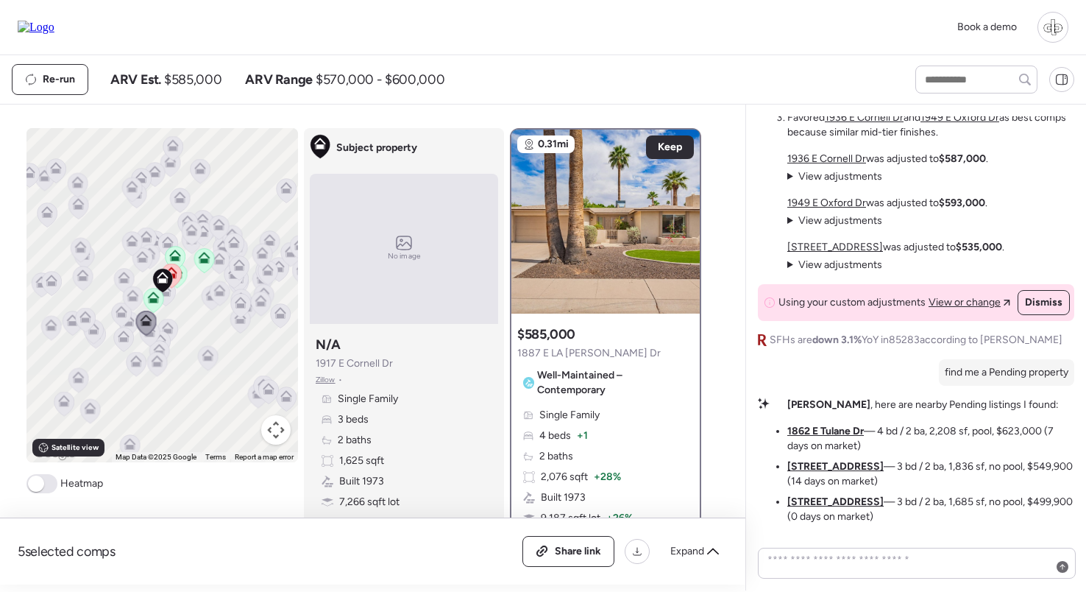
click at [821, 428] on u "1862 E Tulane Dr" at bounding box center [825, 431] width 77 height 13
